Goal: Use online tool/utility: Utilize a website feature to perform a specific function

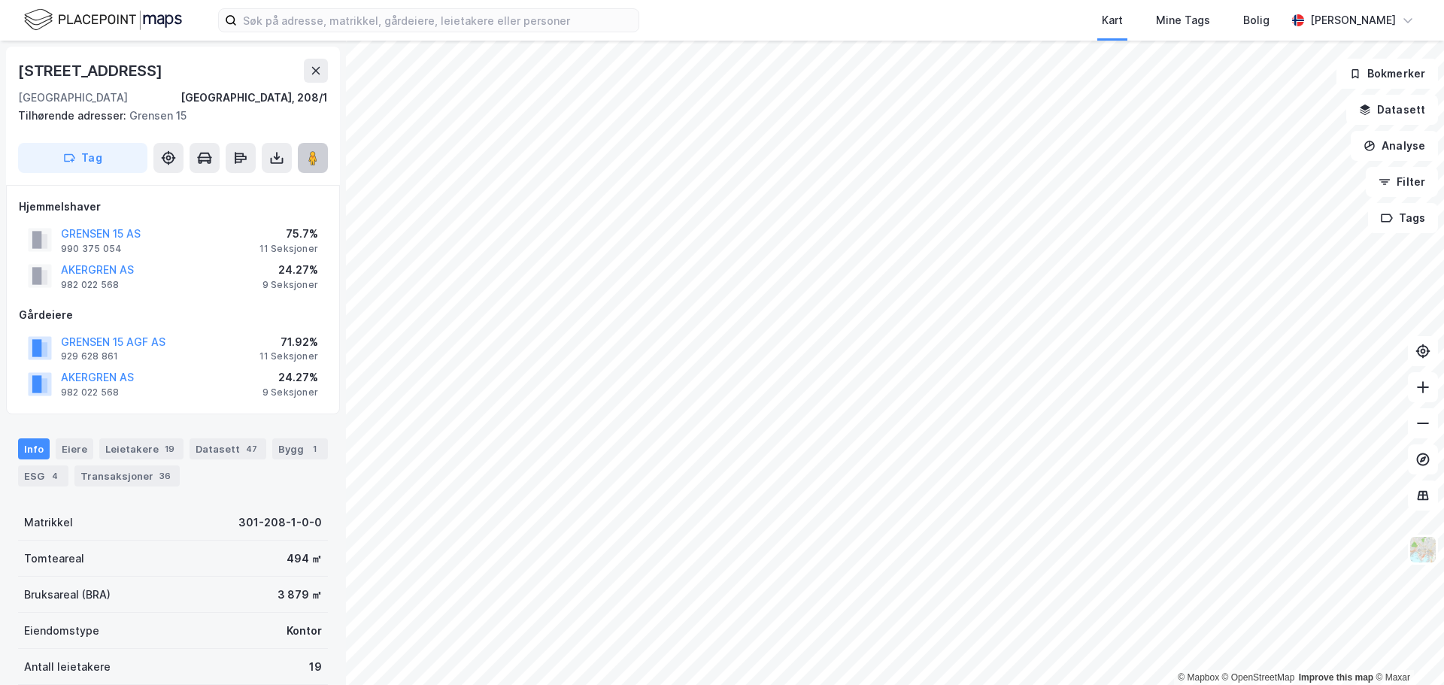
click at [307, 159] on icon at bounding box center [312, 157] width 15 height 15
click at [1391, 149] on button "Analyse" at bounding box center [1394, 146] width 87 height 30
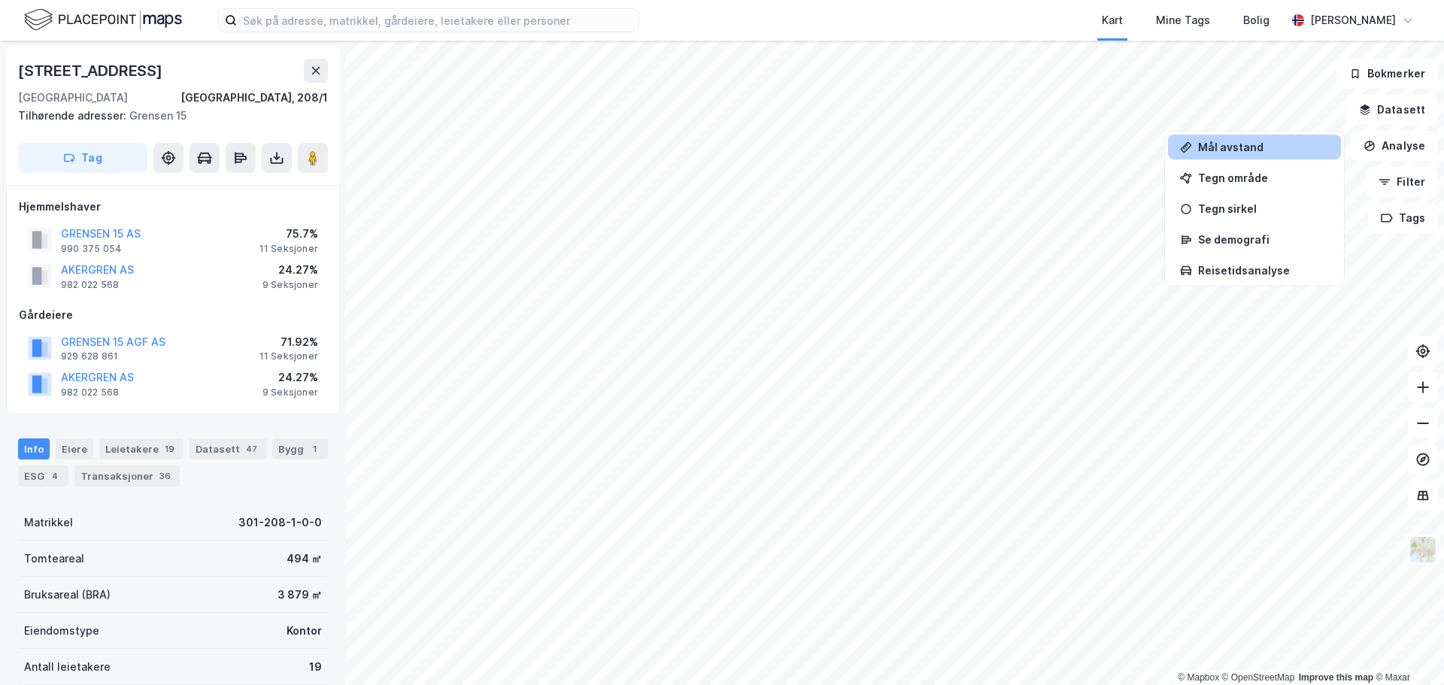
click at [1227, 144] on div "Mål avstand" at bounding box center [1263, 147] width 131 height 13
